Goal: Task Accomplishment & Management: Use online tool/utility

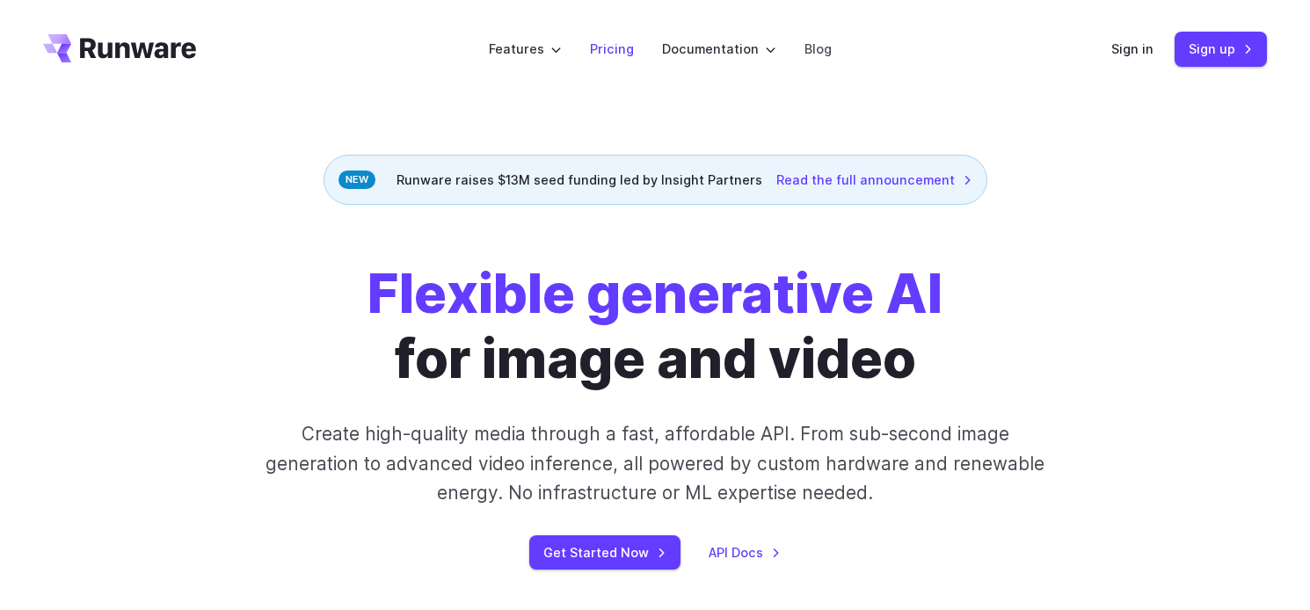
click at [602, 46] on link "Pricing" at bounding box center [612, 49] width 44 height 20
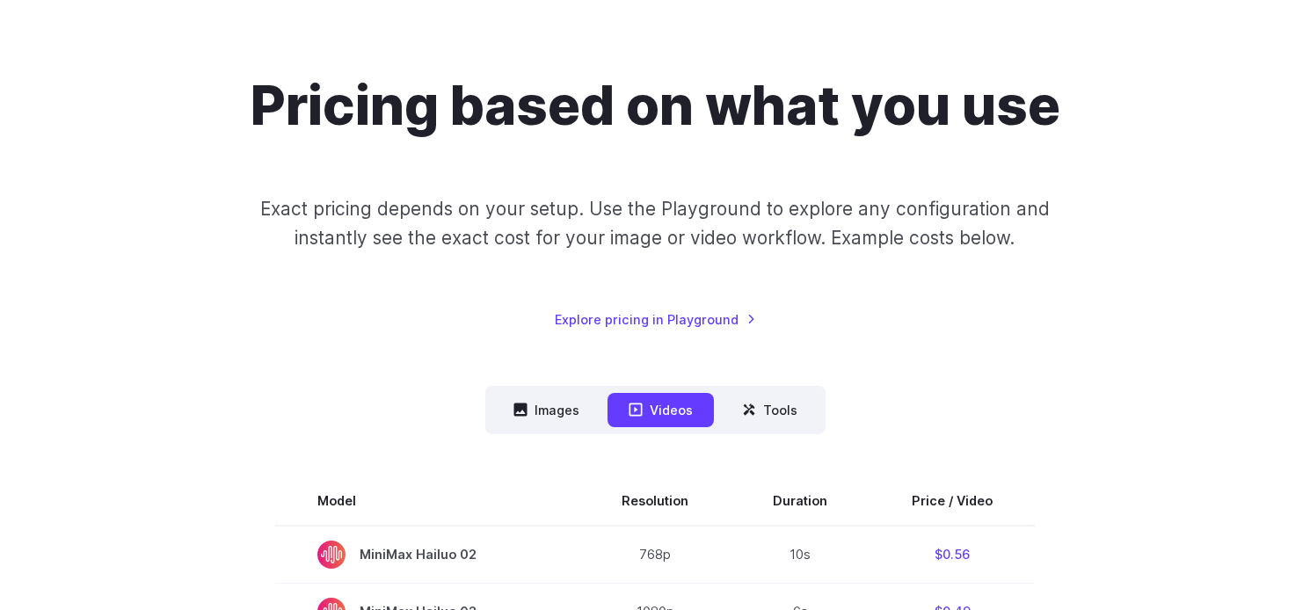
scroll to position [237, 0]
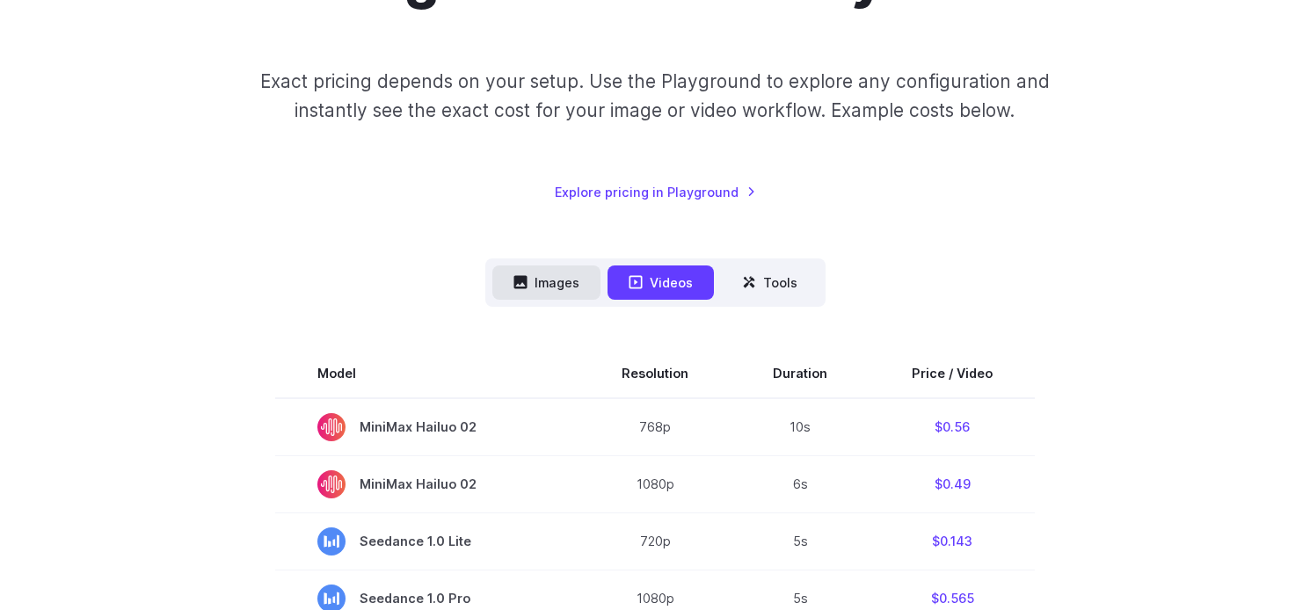
click at [550, 283] on button "Images" at bounding box center [546, 283] width 108 height 34
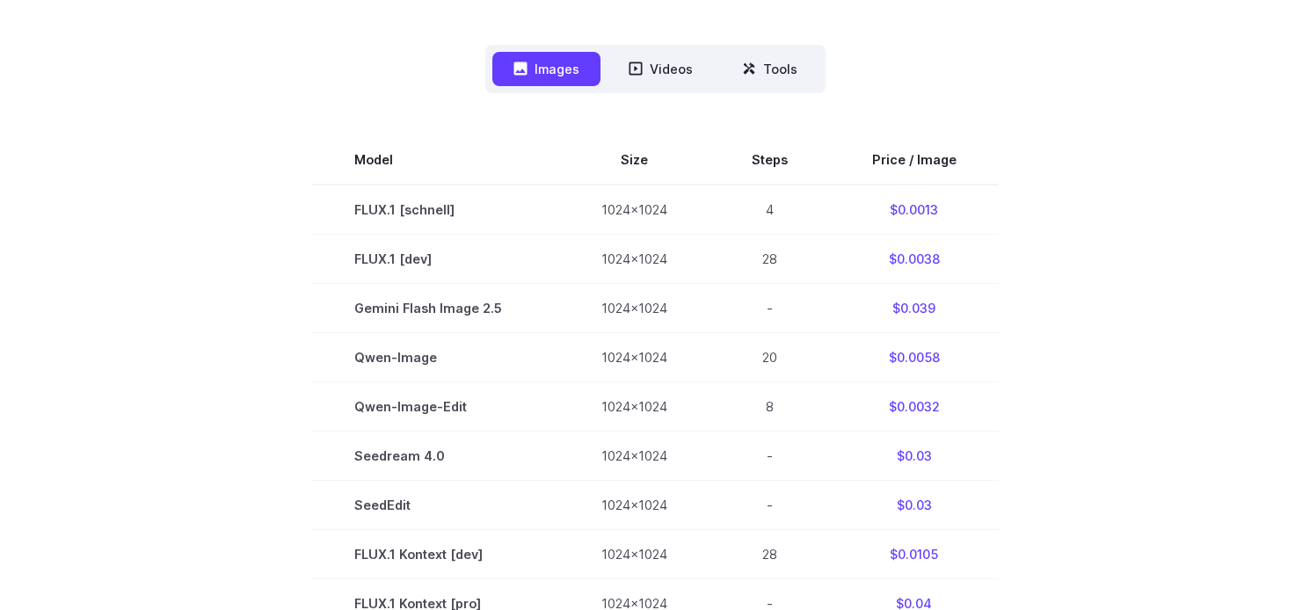
scroll to position [0, 0]
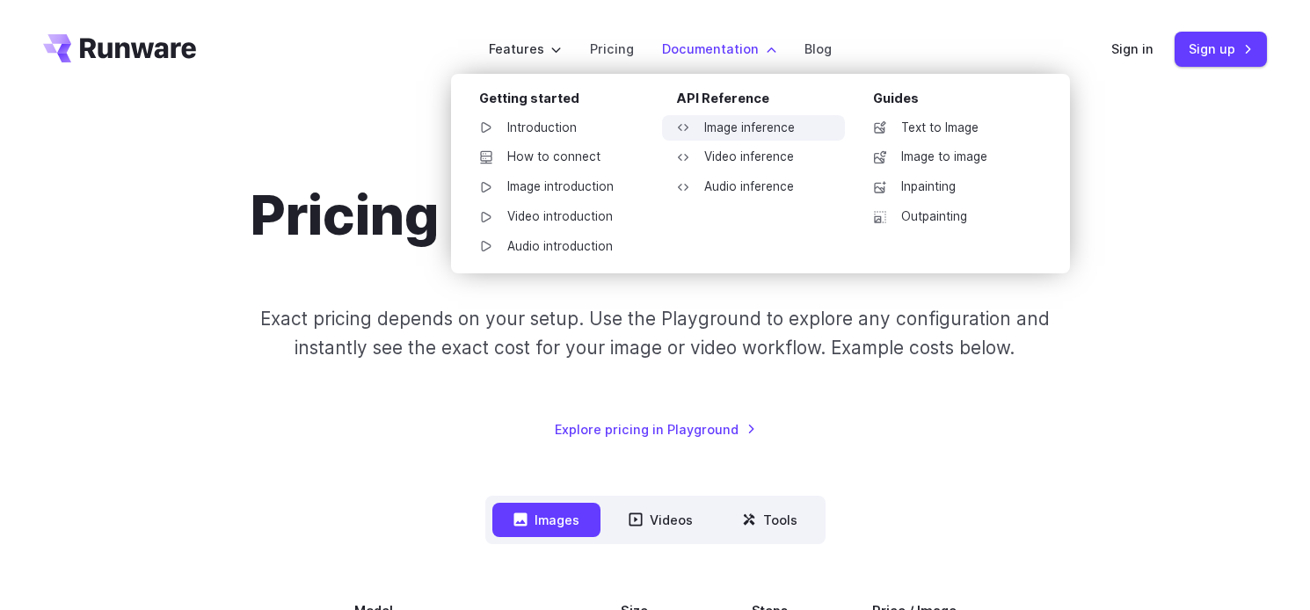
click at [712, 125] on link "Image inference" at bounding box center [753, 128] width 183 height 26
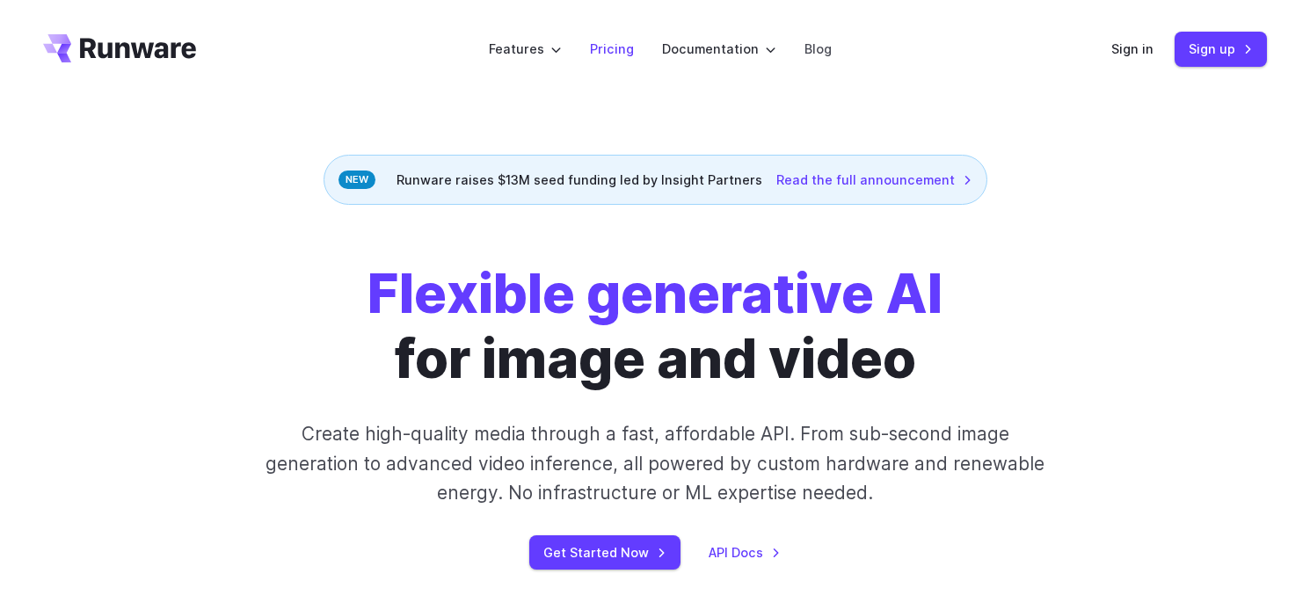
click at [620, 58] on link "Pricing" at bounding box center [612, 49] width 44 height 20
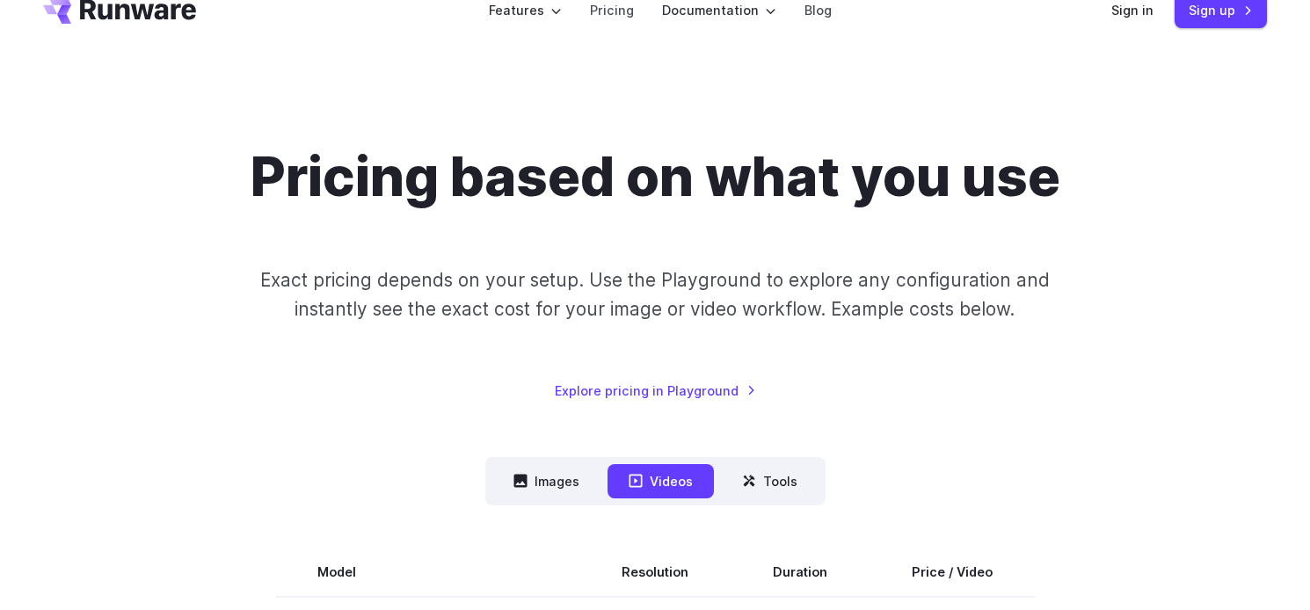
scroll to position [40, 0]
click at [561, 464] on button "Images" at bounding box center [546, 480] width 108 height 34
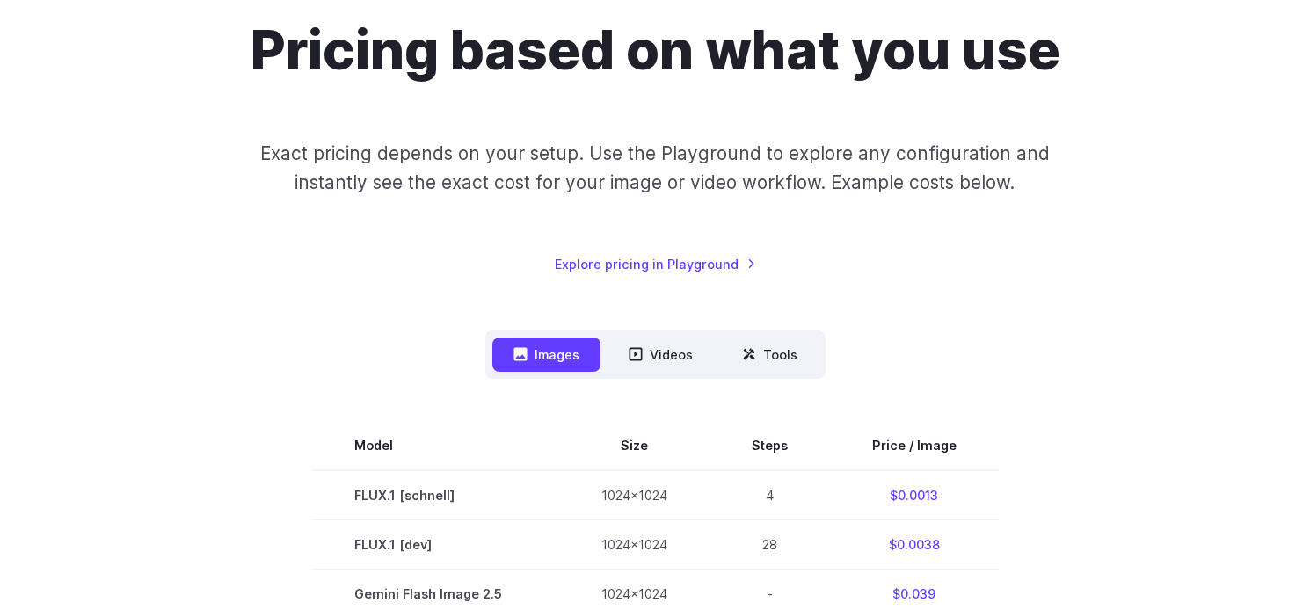
scroll to position [0, 0]
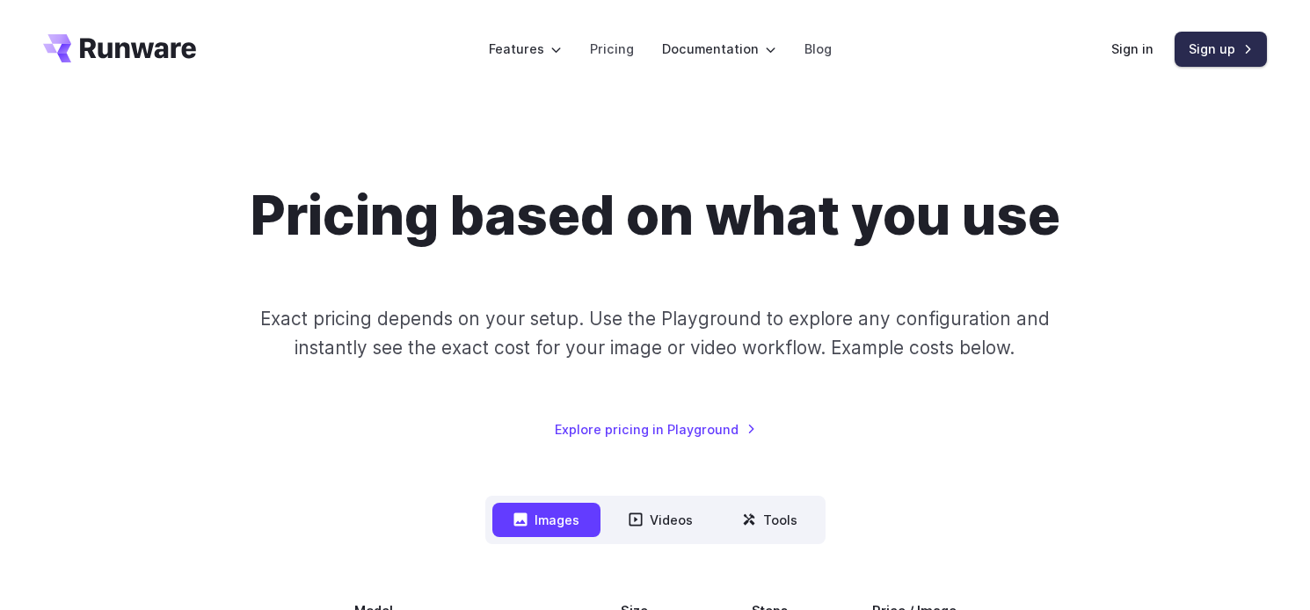
click at [1222, 41] on link "Sign up" at bounding box center [1221, 49] width 92 height 34
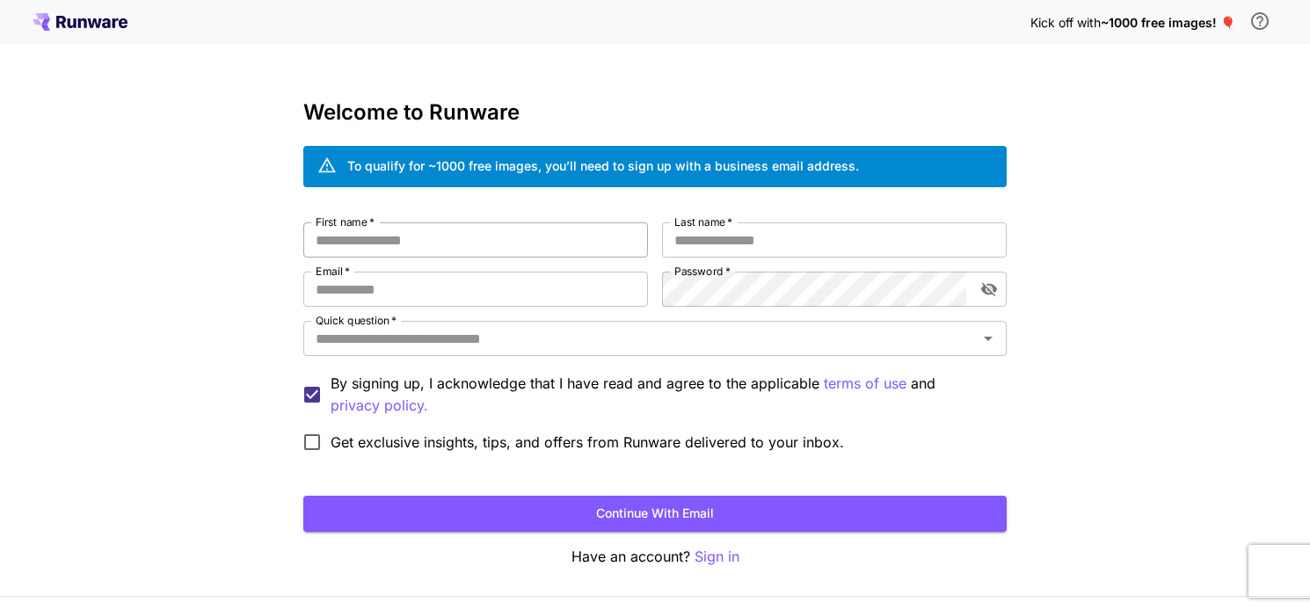
click at [397, 238] on input "First name   *" at bounding box center [475, 239] width 345 height 35
type input "******"
click at [765, 166] on div "To qualify for ~1000 free images, you’ll need to sign up with a business email …" at bounding box center [603, 166] width 512 height 18
click at [726, 224] on span "*" at bounding box center [728, 221] width 7 height 13
click at [726, 224] on input "Last name   *" at bounding box center [834, 239] width 345 height 35
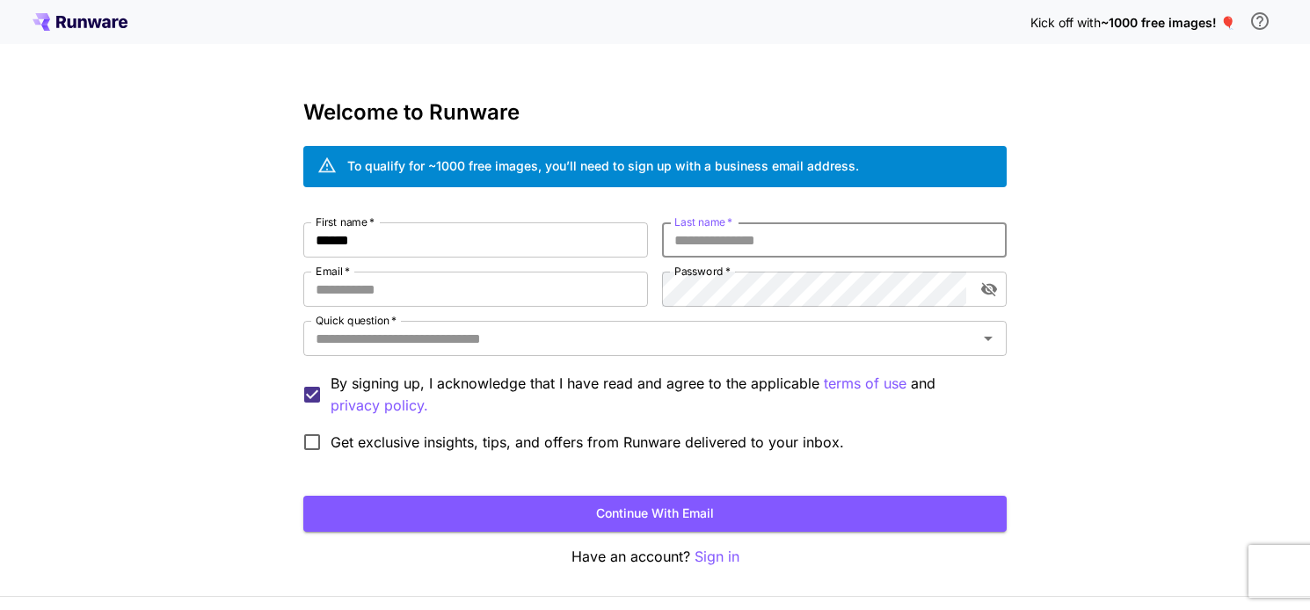
click at [717, 246] on input "Last name   *" at bounding box center [834, 239] width 345 height 35
type input "*****"
click at [496, 301] on input "Email   *" at bounding box center [475, 289] width 345 height 35
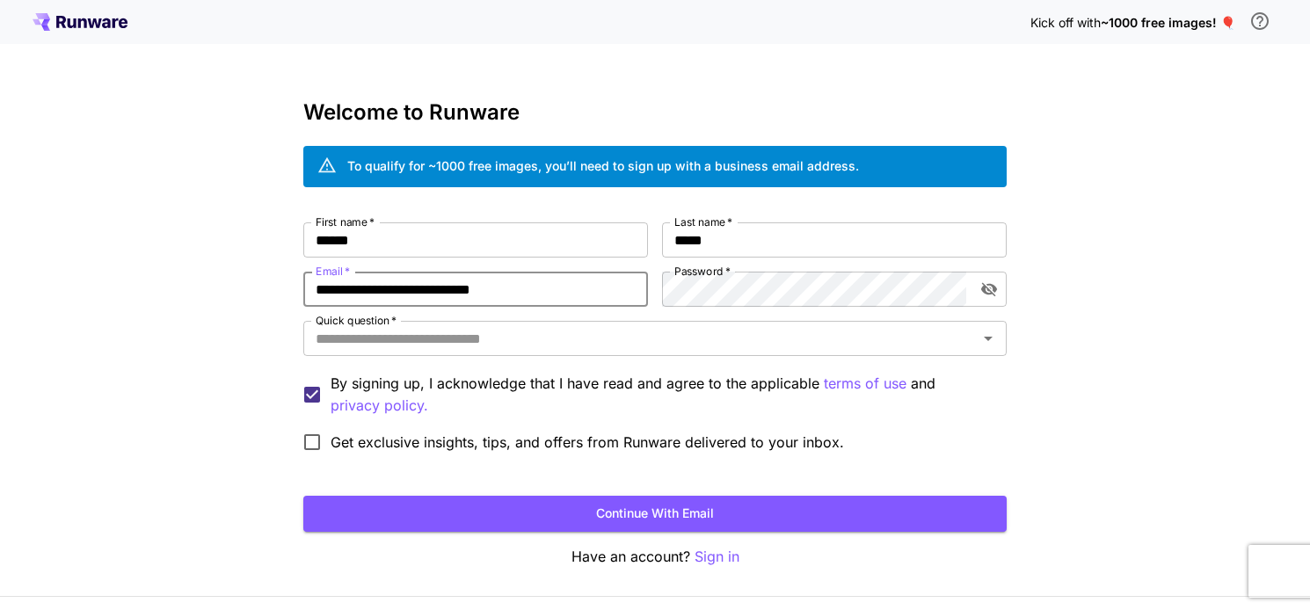
type input "**********"
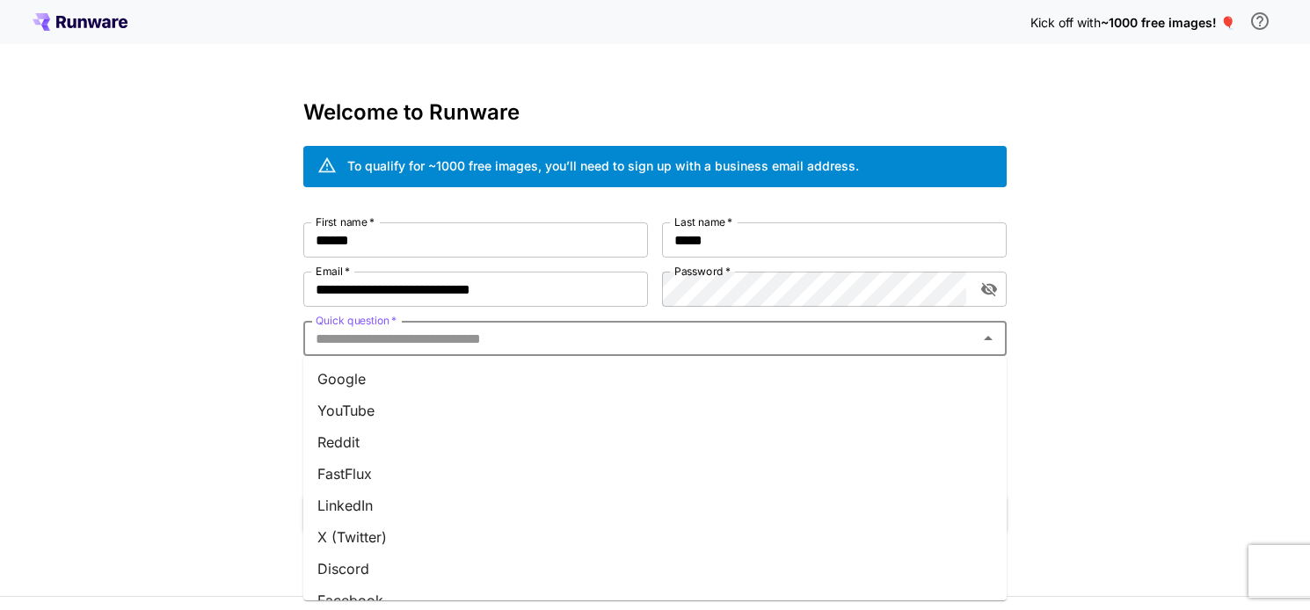
click at [461, 335] on input "Quick question   *" at bounding box center [641, 338] width 664 height 25
click at [362, 385] on li "YouTube" at bounding box center [654, 384] width 703 height 32
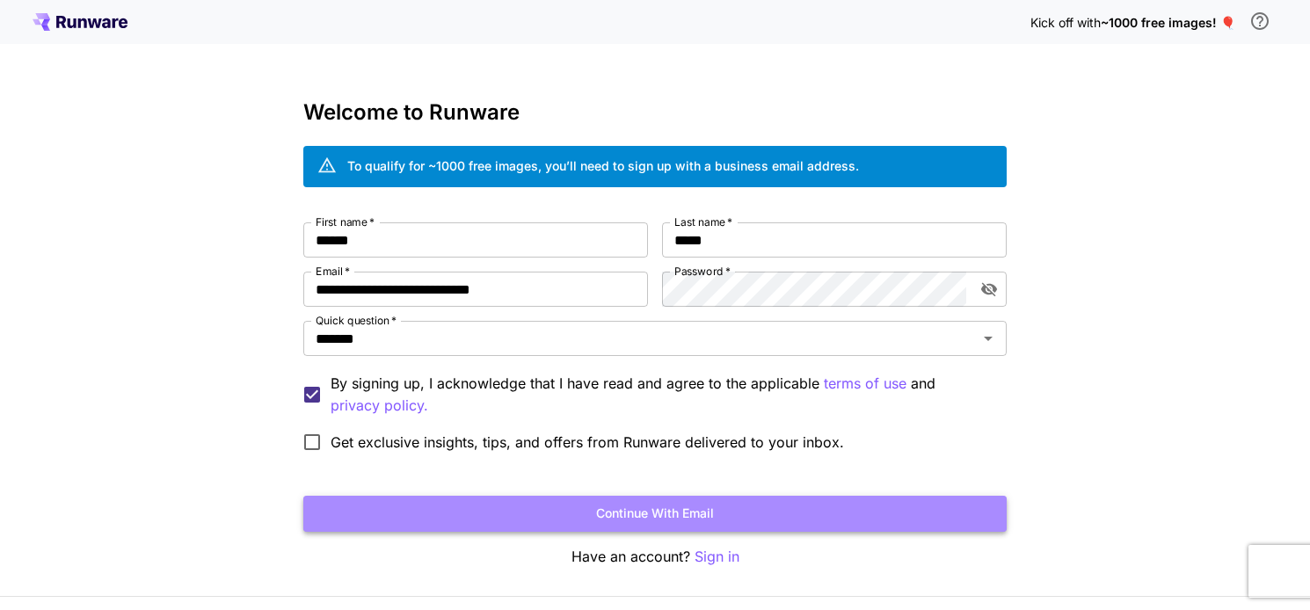
click at [609, 513] on button "Continue with email" at bounding box center [654, 514] width 703 height 36
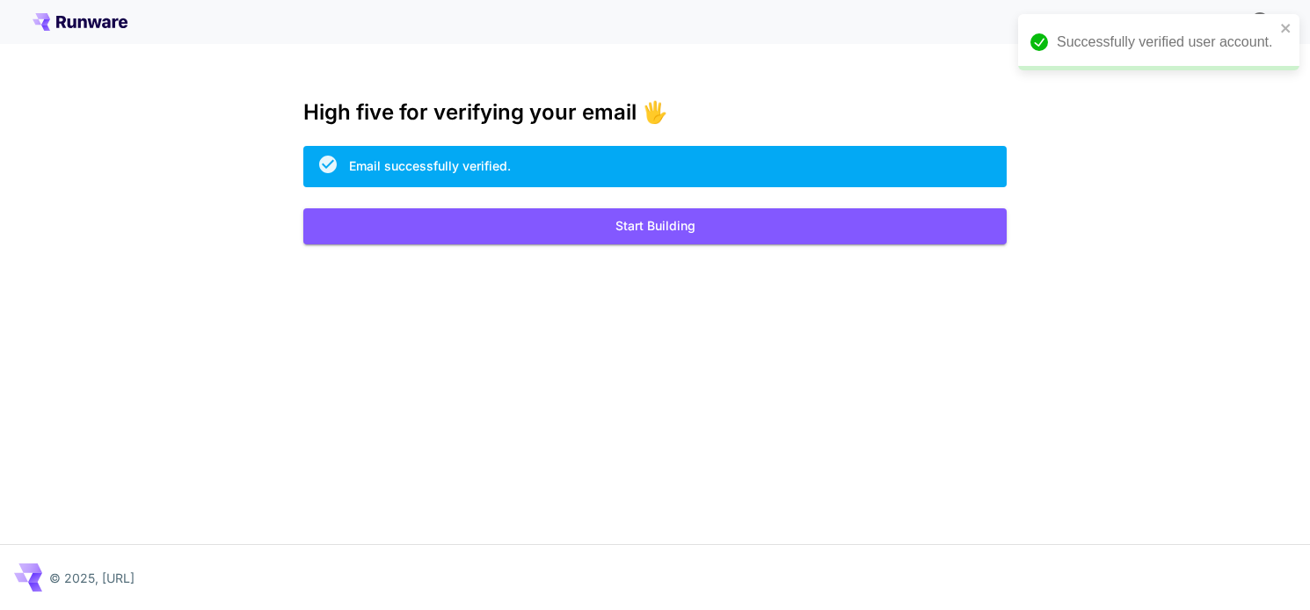
click at [1087, 226] on div "Kick off with ~1000 free images! 🎈 High five for verifying your email 🖐️ Email …" at bounding box center [655, 305] width 1310 height 610
click at [791, 228] on button "Start Building" at bounding box center [654, 226] width 703 height 36
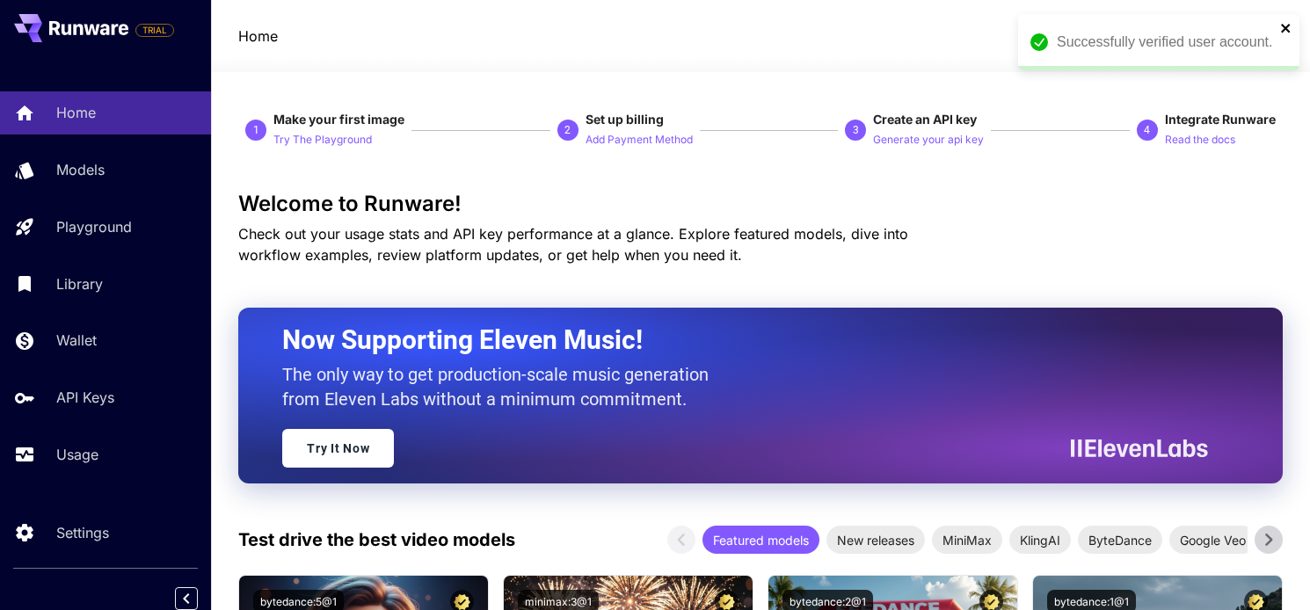
click at [1286, 29] on icon "close" at bounding box center [1285, 28] width 9 height 9
click at [345, 137] on p "Try The Playground" at bounding box center [322, 140] width 98 height 17
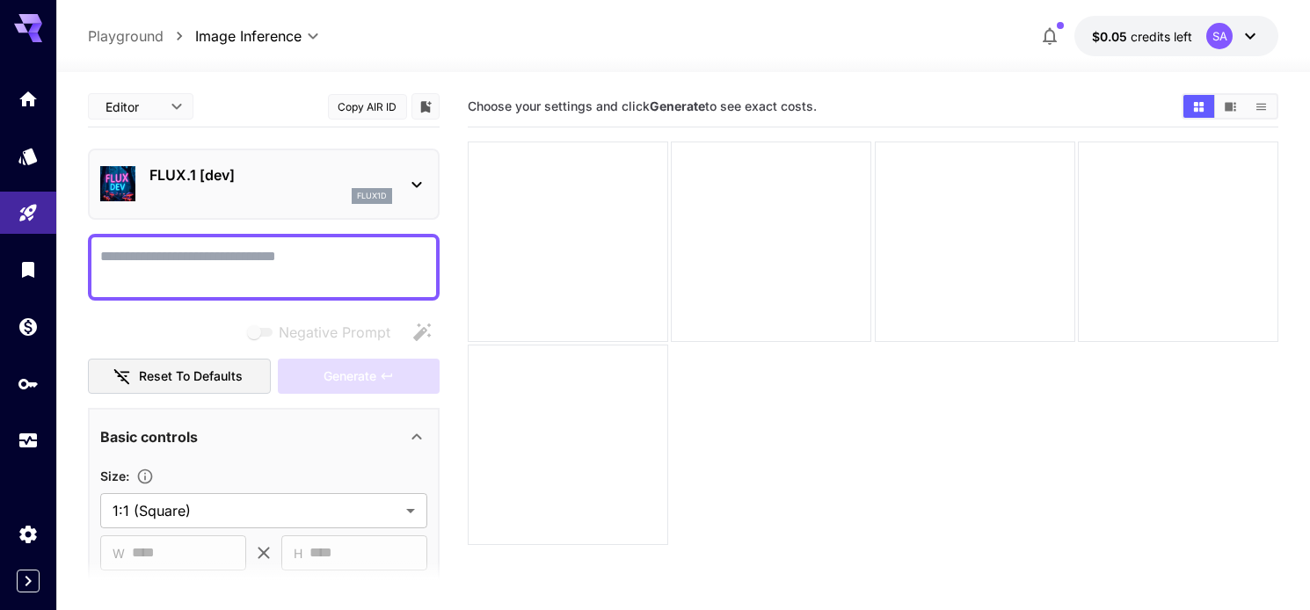
click at [419, 193] on icon at bounding box center [416, 184] width 21 height 21
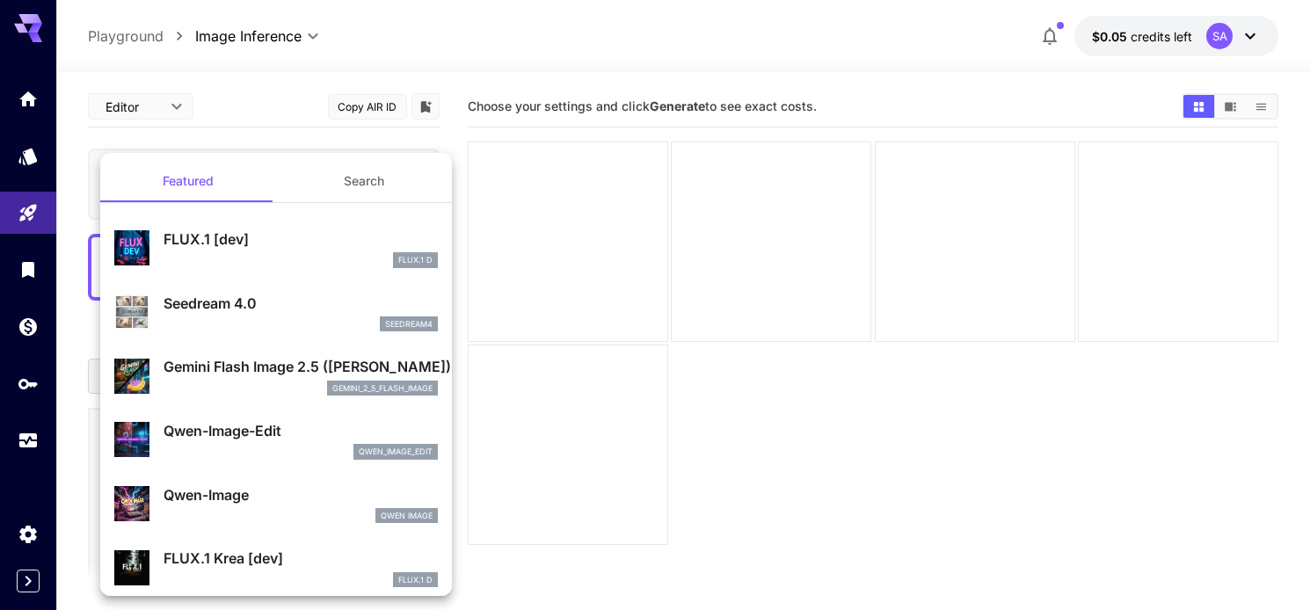
click at [390, 67] on div at bounding box center [655, 305] width 1310 height 610
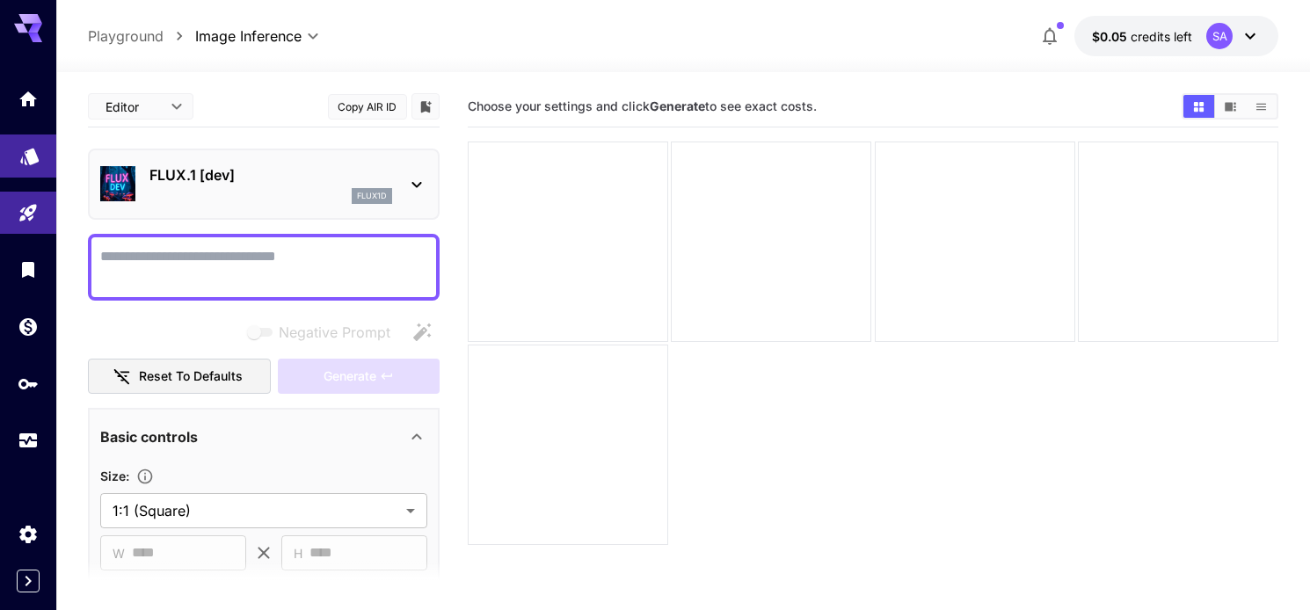
click at [17, 164] on link at bounding box center [28, 156] width 56 height 43
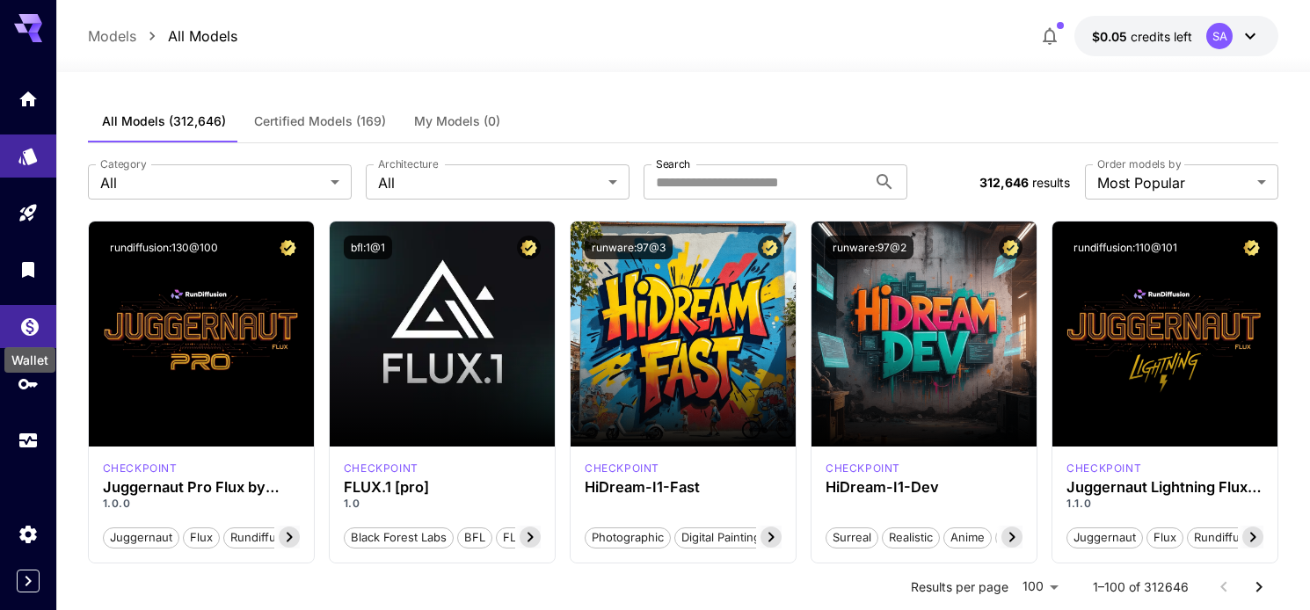
click at [25, 331] on icon "Wallet" at bounding box center [30, 322] width 18 height 18
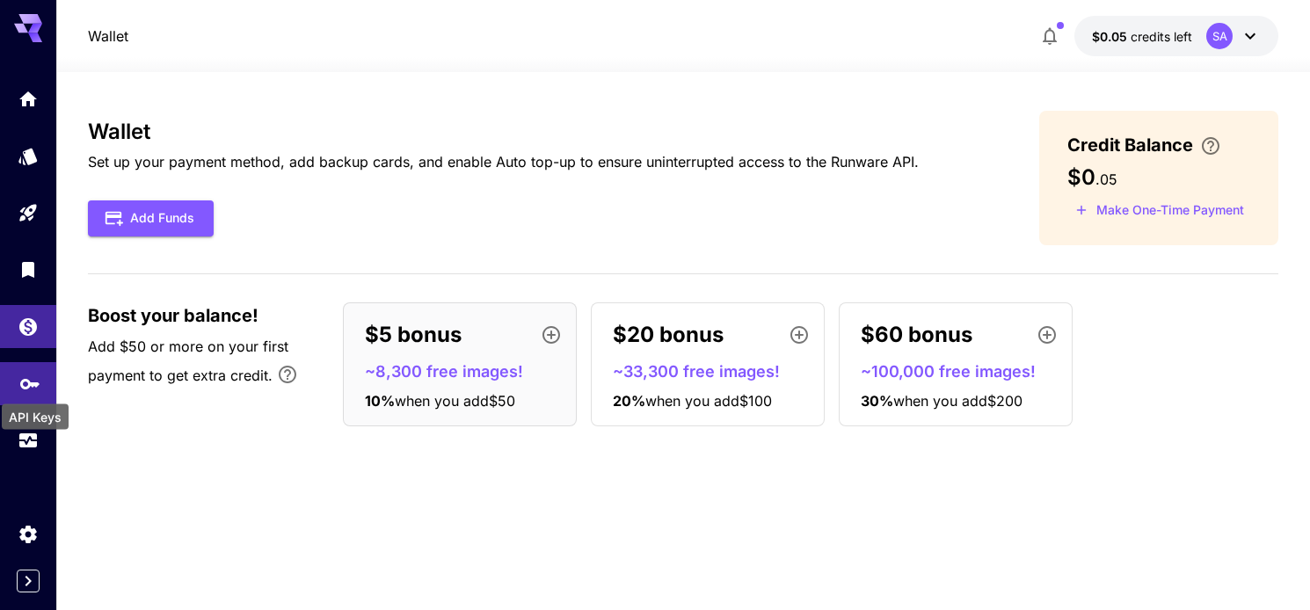
click at [26, 388] on icon "API Keys" at bounding box center [29, 378] width 21 height 21
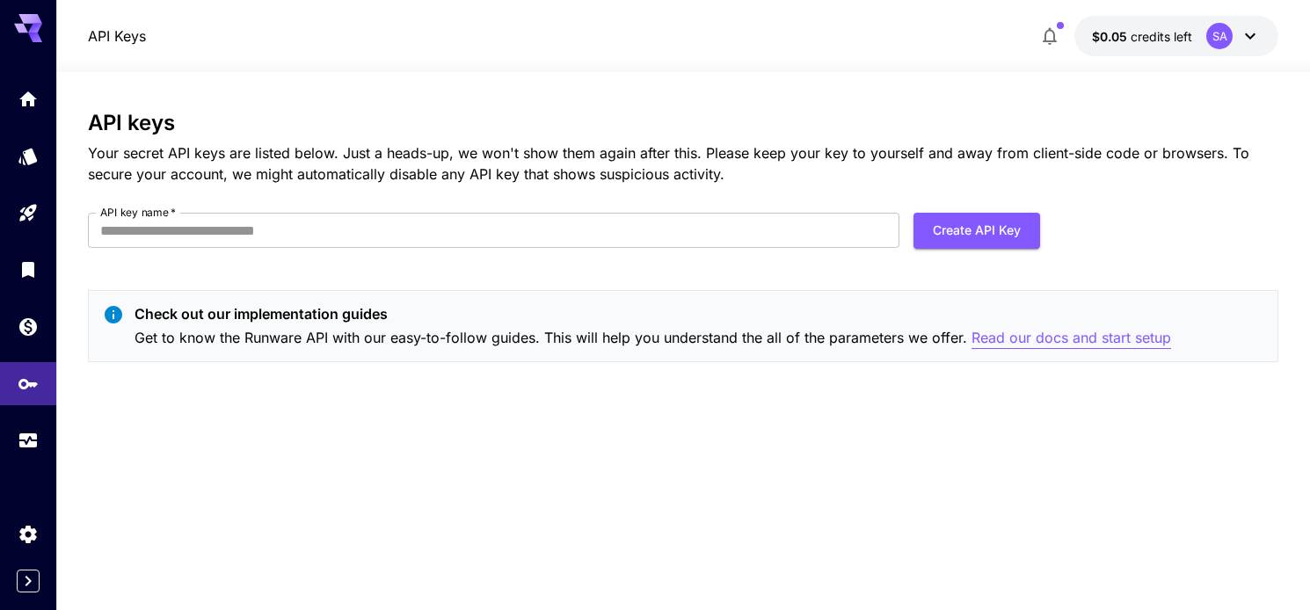
click at [1041, 339] on p "Read our docs and start setup" at bounding box center [1072, 338] width 200 height 22
click at [972, 231] on button "Create API Key" at bounding box center [977, 231] width 127 height 36
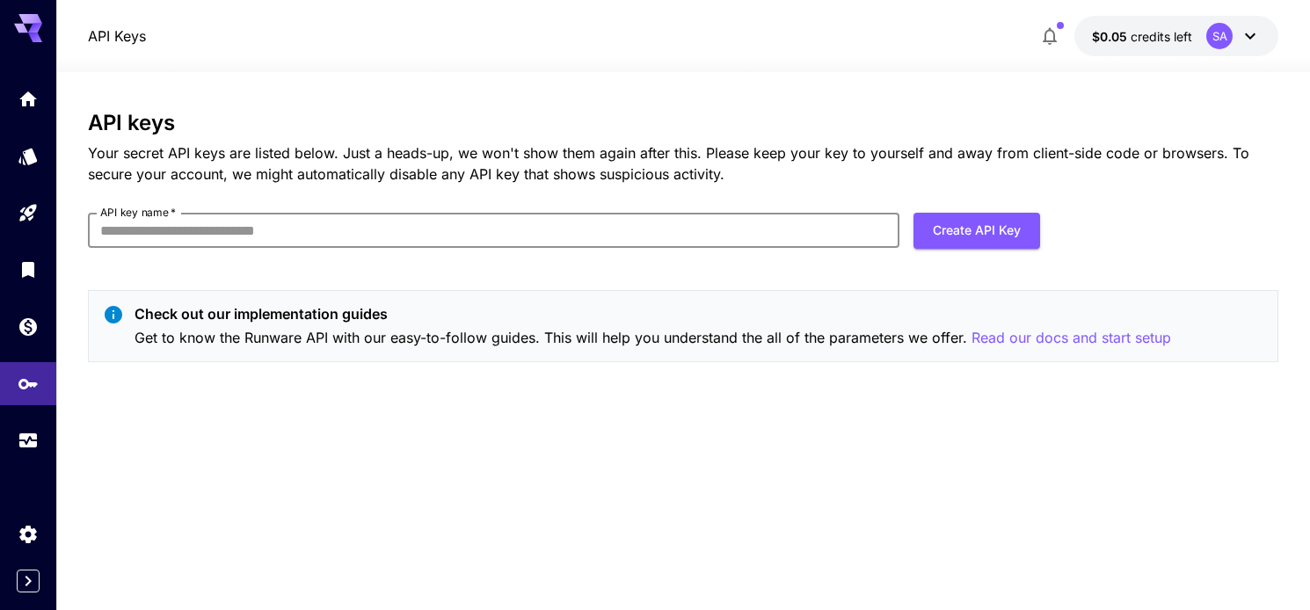
click at [277, 231] on input "API key name   *" at bounding box center [494, 230] width 813 height 35
type input "**********"
drag, startPoint x: 273, startPoint y: 222, endPoint x: 88, endPoint y: 220, distance: 184.7
click at [88, 220] on input "**********" at bounding box center [494, 230] width 813 height 35
type input "**********"
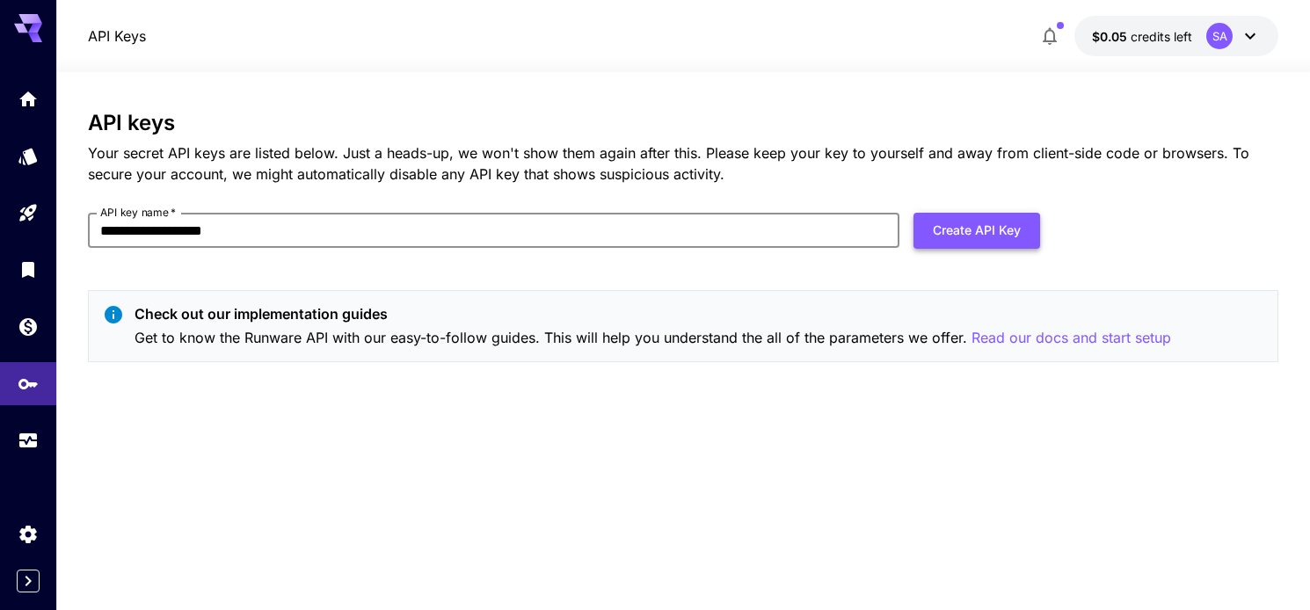
click at [958, 230] on button "Create API Key" at bounding box center [977, 231] width 127 height 36
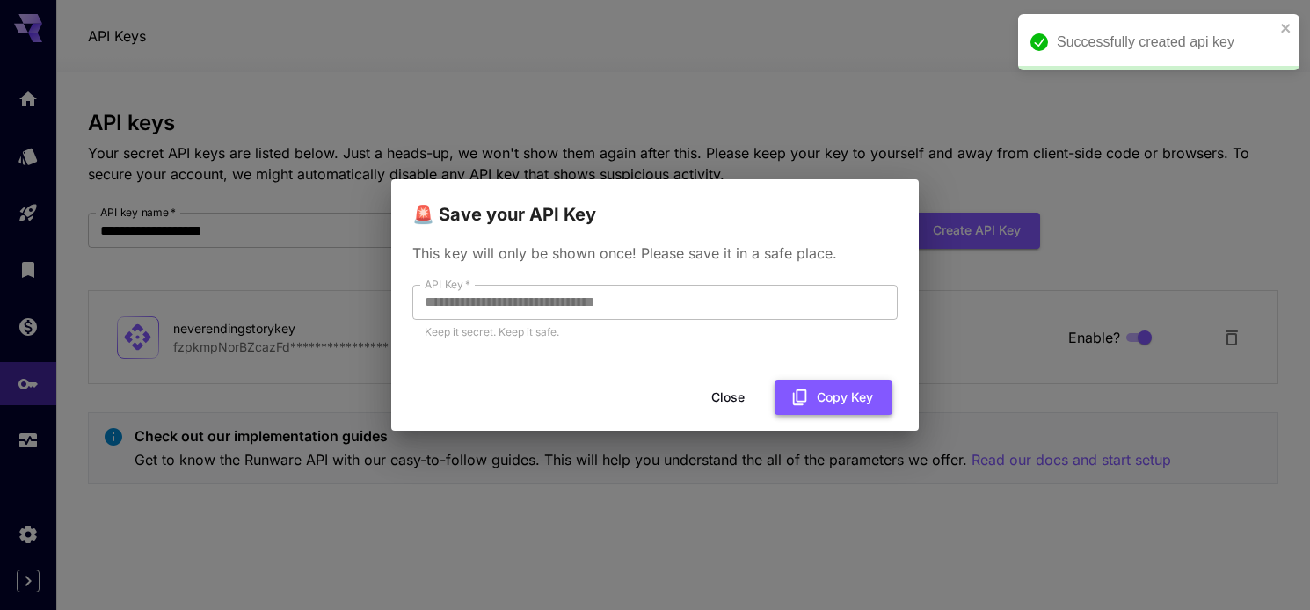
click at [829, 399] on button "Copy Key" at bounding box center [834, 398] width 118 height 36
click at [851, 399] on button "Copy Key" at bounding box center [834, 398] width 118 height 36
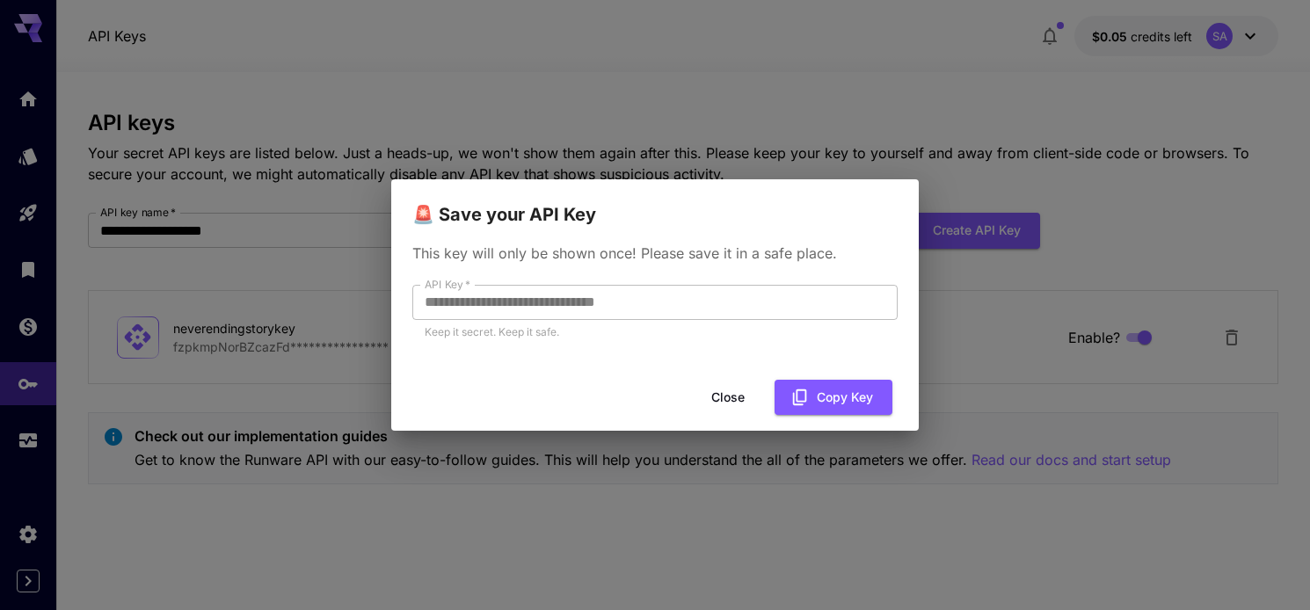
click at [743, 383] on button "Close" at bounding box center [728, 398] width 79 height 36
